Goal: Find contact information: Find contact information

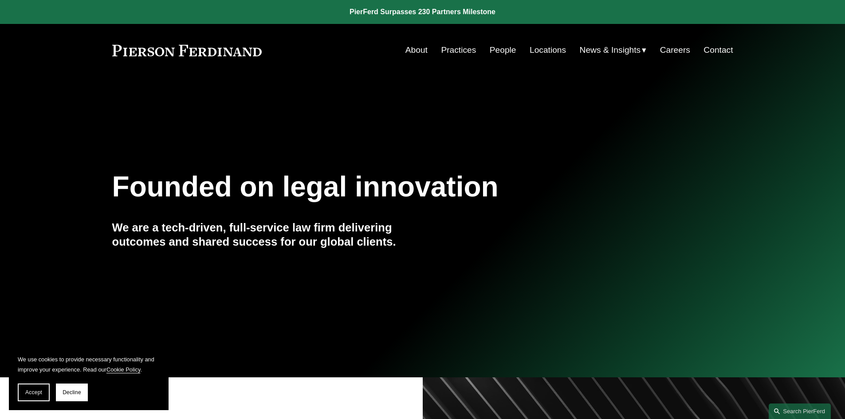
click at [509, 49] on link "People" at bounding box center [503, 50] width 27 height 17
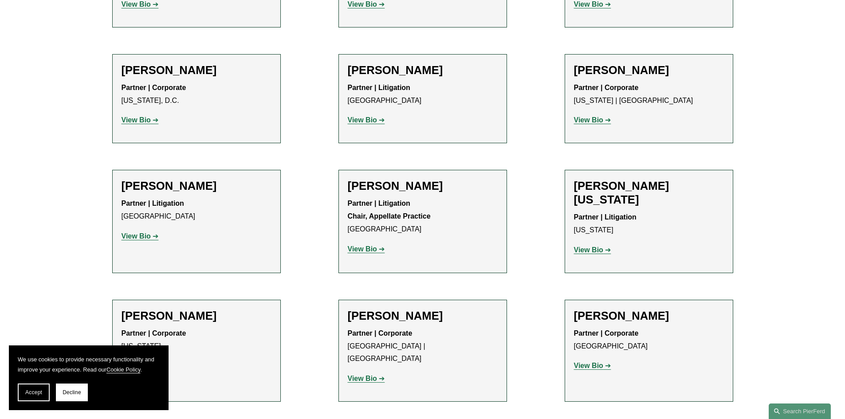
scroll to position [10366, 0]
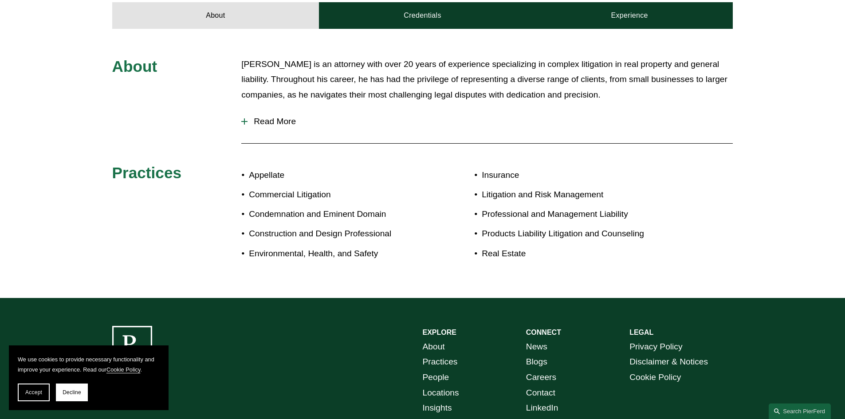
scroll to position [188, 0]
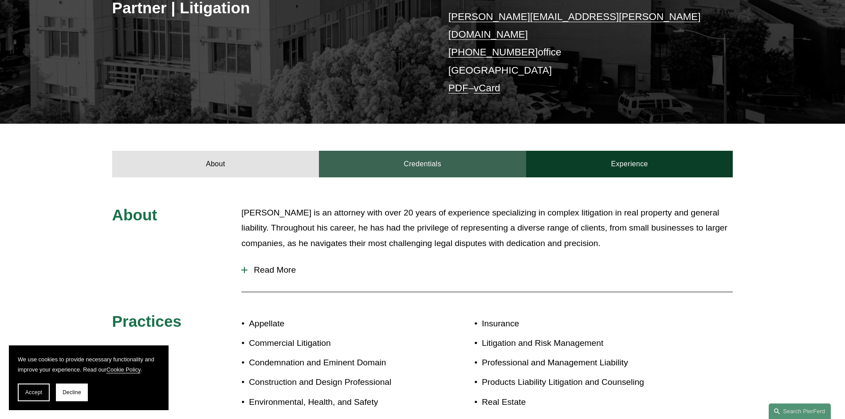
click at [414, 158] on link "Credentials" at bounding box center [422, 164] width 207 height 27
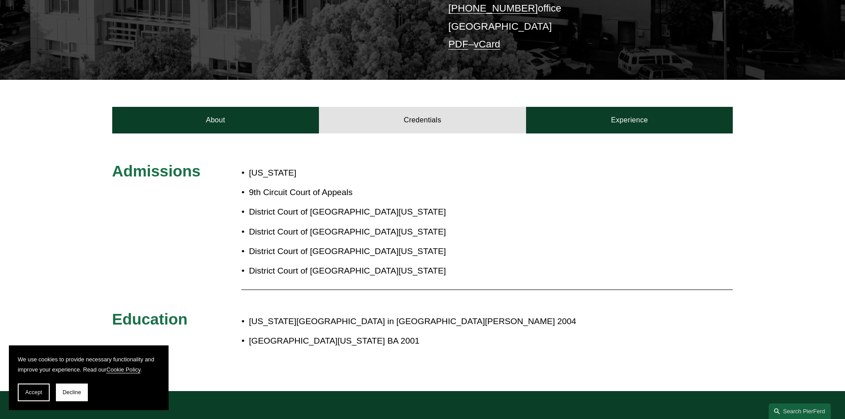
scroll to position [232, 0]
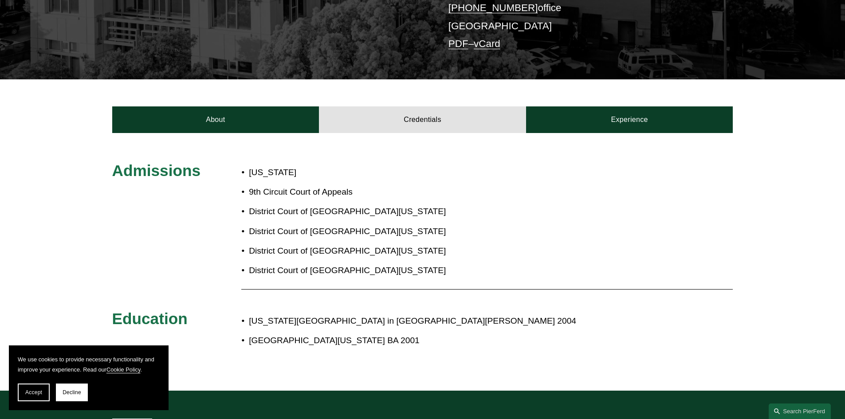
click at [238, 133] on div "Admissions California 9th Circuit Court of Appeals District Court of Northern C…" at bounding box center [422, 262] width 845 height 258
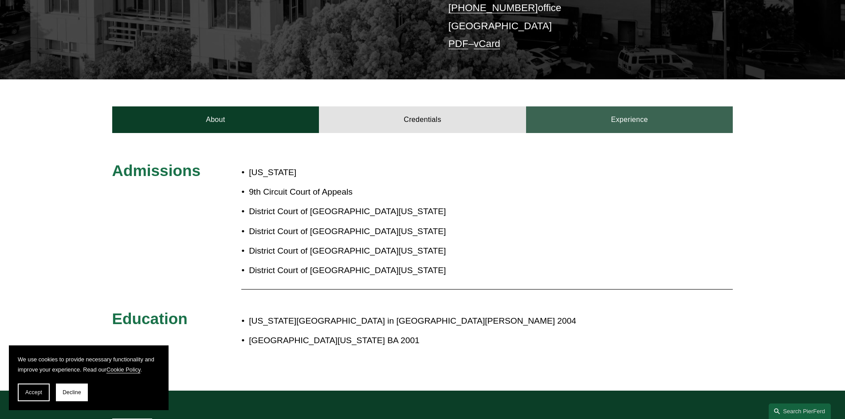
click at [566, 117] on link "Experience" at bounding box center [629, 119] width 207 height 27
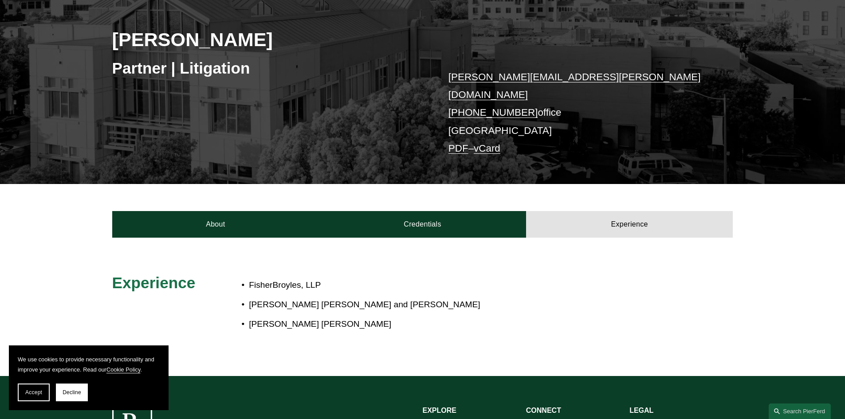
scroll to position [12, 0]
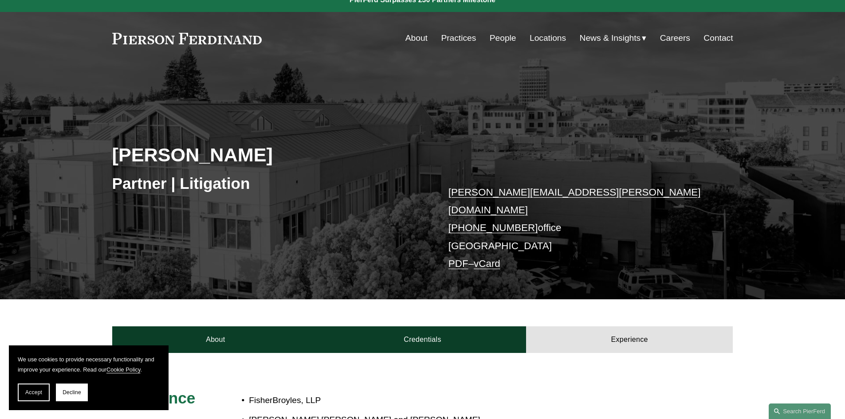
click at [491, 258] on link "vCard" at bounding box center [487, 263] width 27 height 11
